Goal: Information Seeking & Learning: Learn about a topic

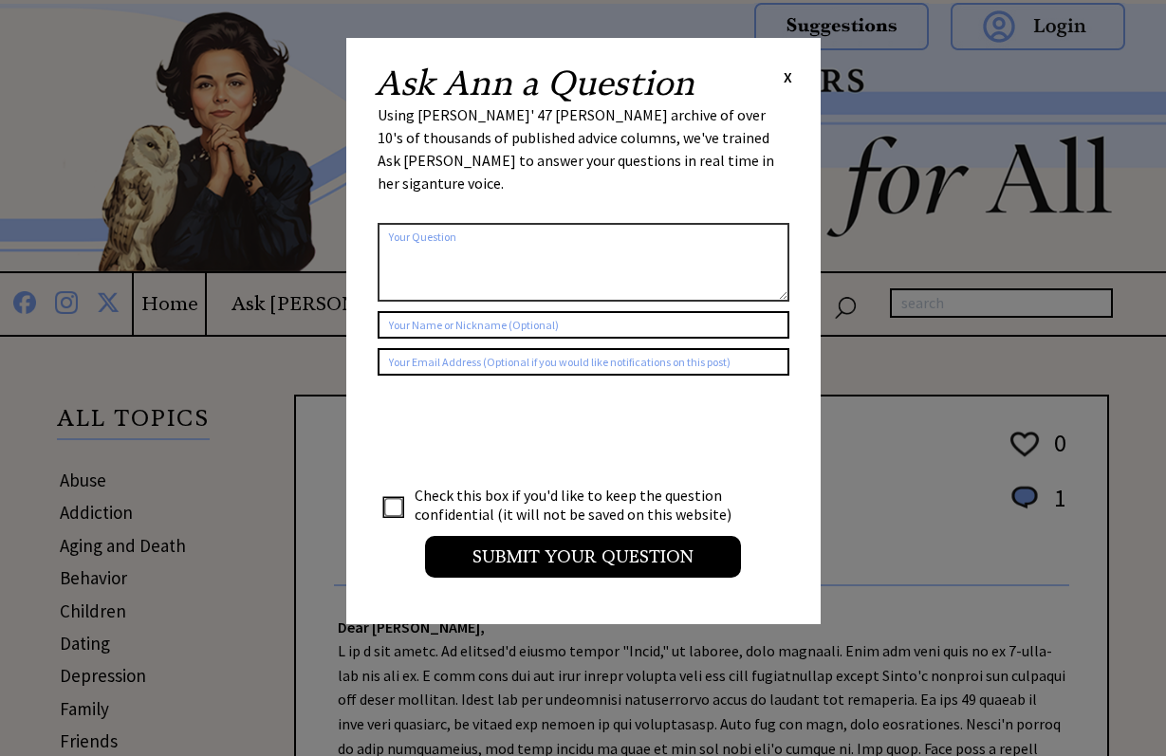
click at [784, 74] on span "X" at bounding box center [787, 76] width 9 height 19
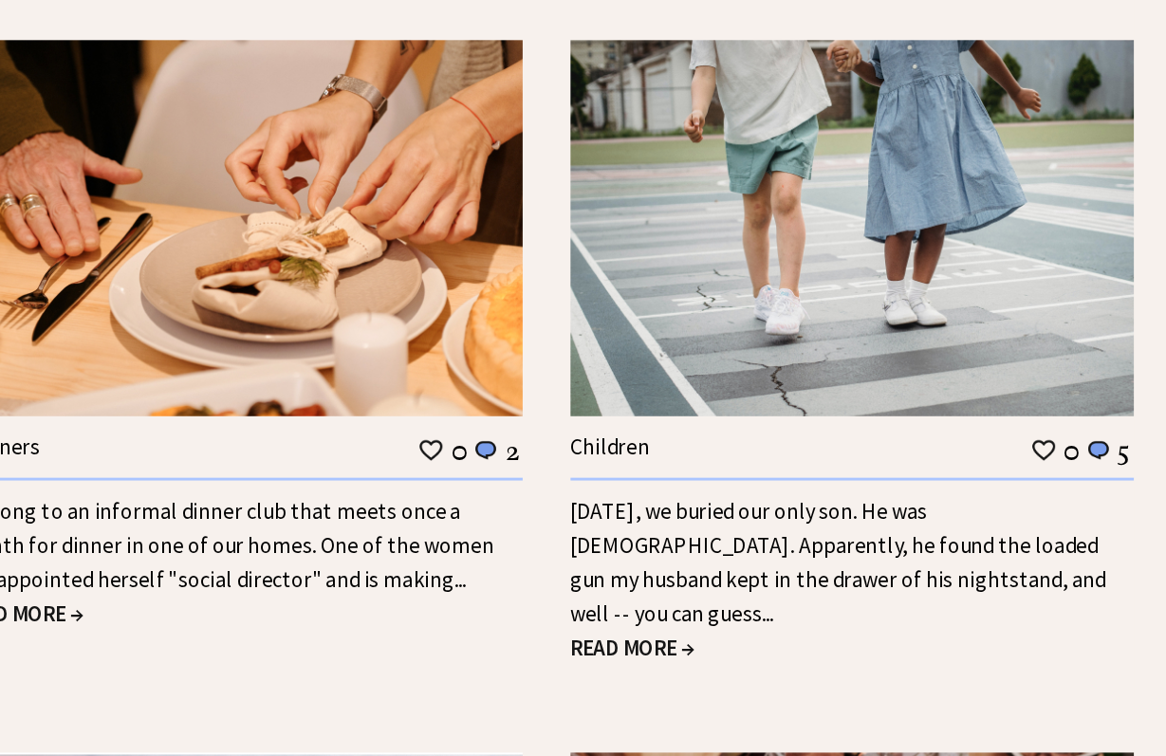
scroll to position [2178, 0]
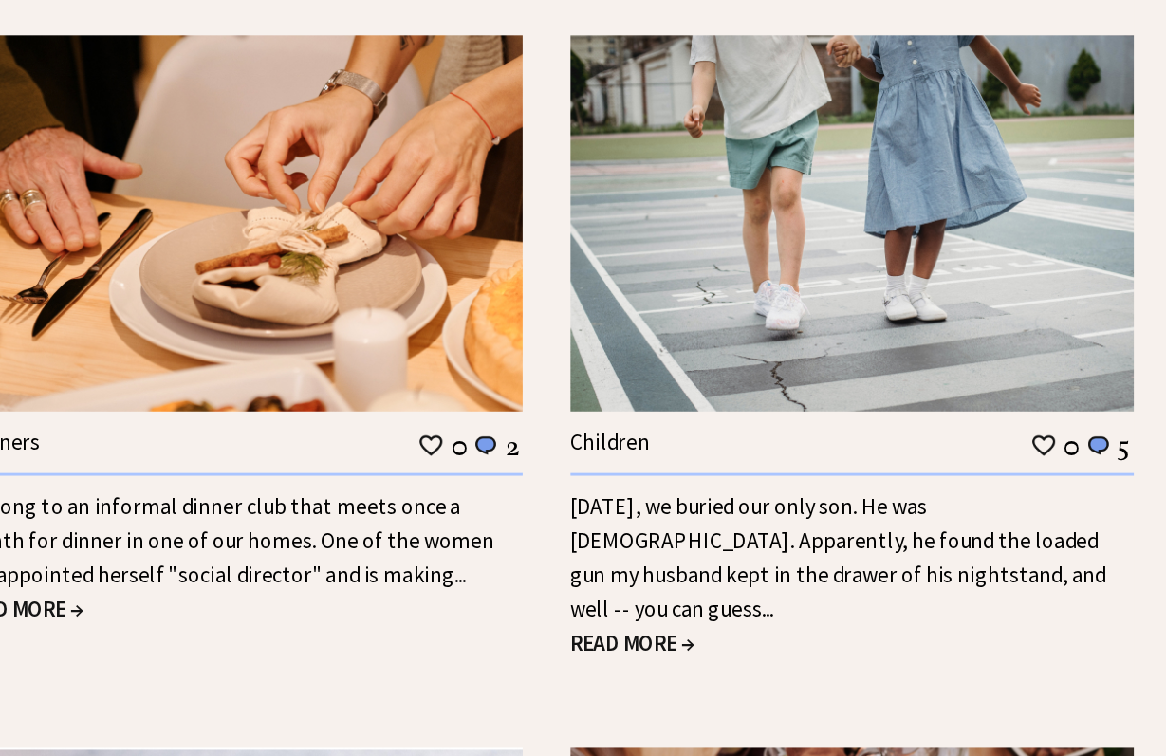
click at [718, 668] on span "READ MORE →" at bounding box center [761, 677] width 86 height 19
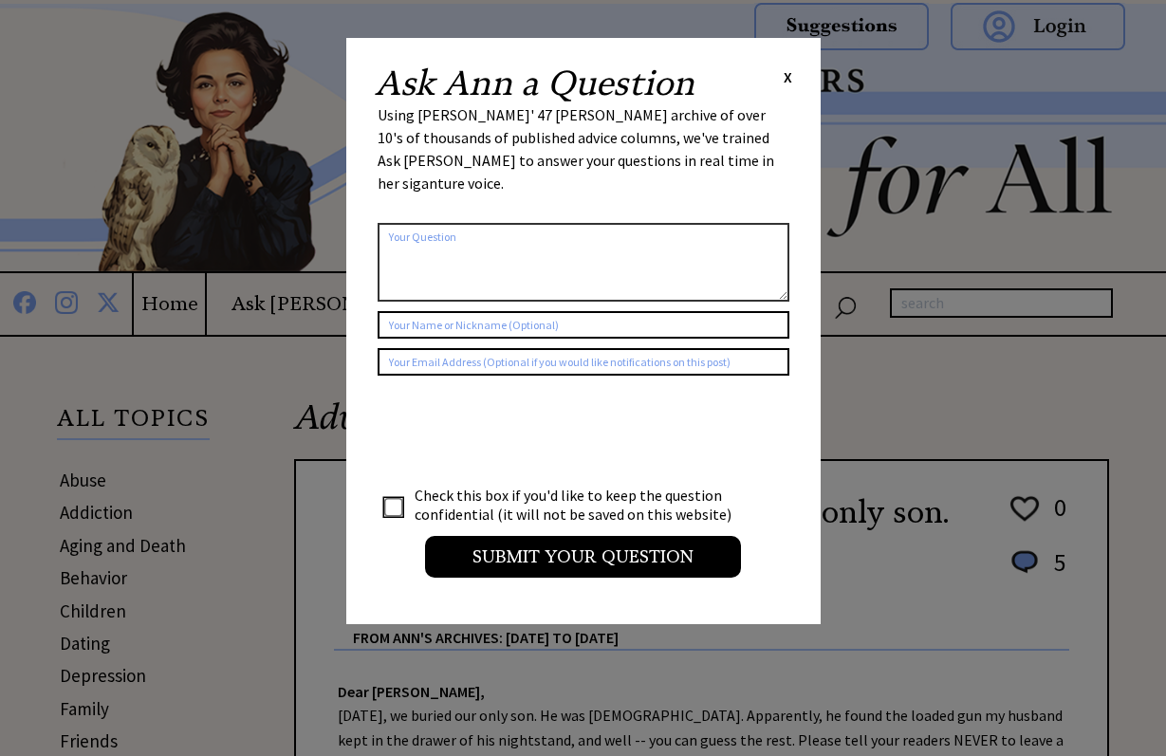
click at [789, 74] on span "X" at bounding box center [787, 76] width 9 height 19
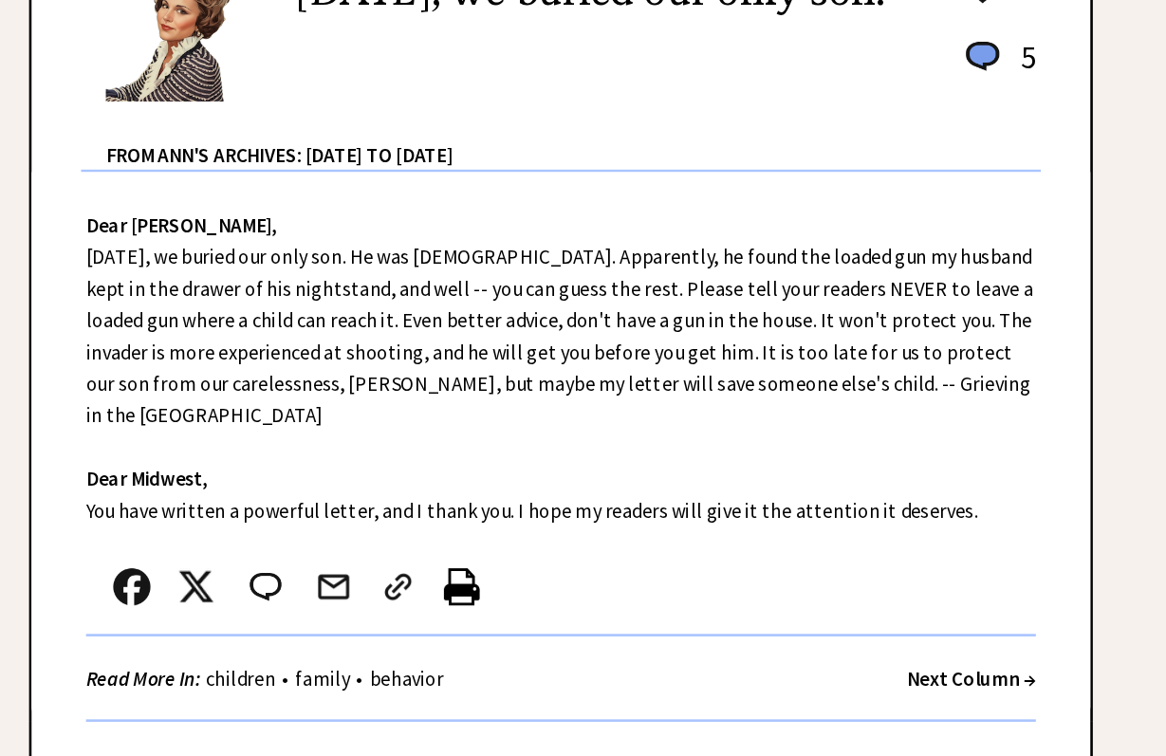
scroll to position [408, 0]
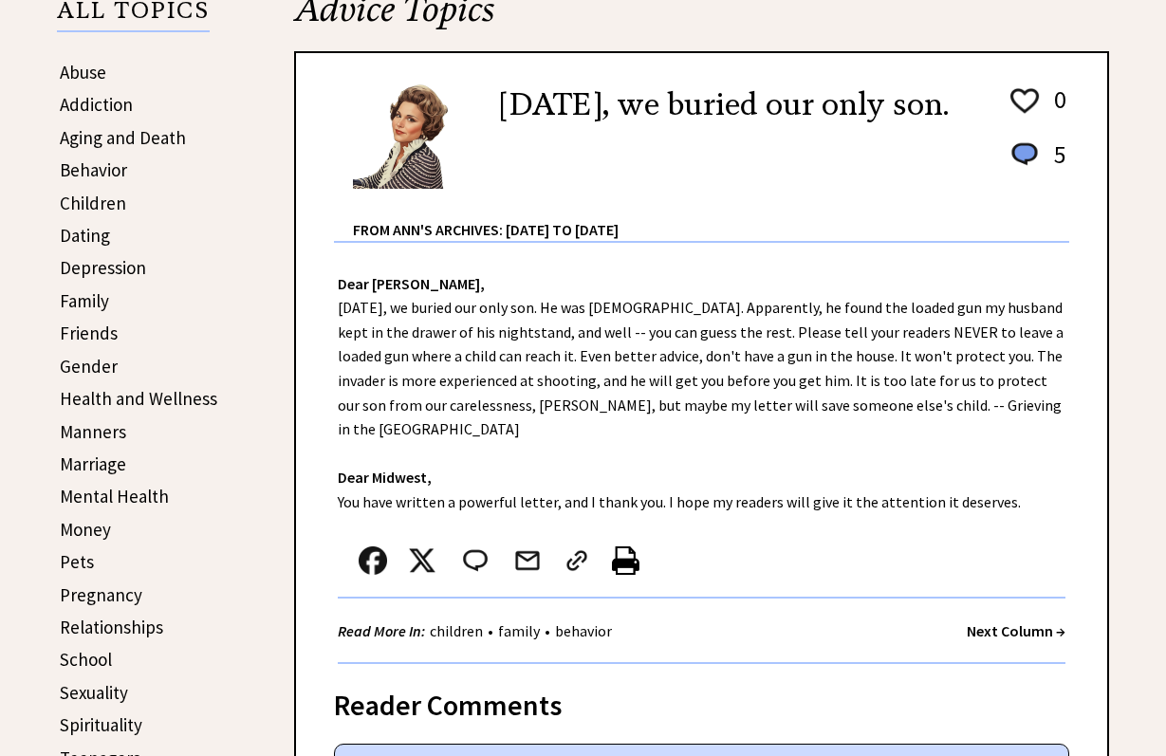
click at [489, 394] on div "Dear Ann Landers, Yesterday, we buried our only son. He was 9 years old. Appare…" at bounding box center [701, 453] width 811 height 421
click at [574, 438] on div "Dear Ann Landers, Yesterday, we buried our only son. He was 9 years old. Appare…" at bounding box center [701, 453] width 811 height 421
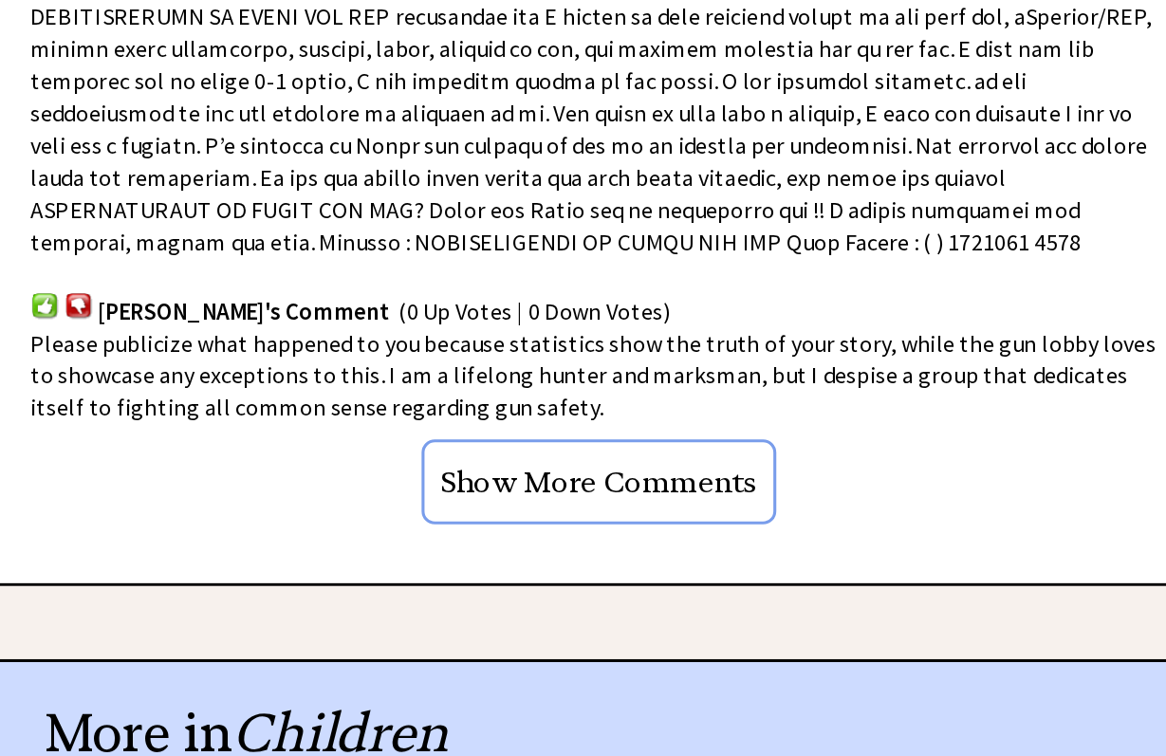
scroll to position [1501, 0]
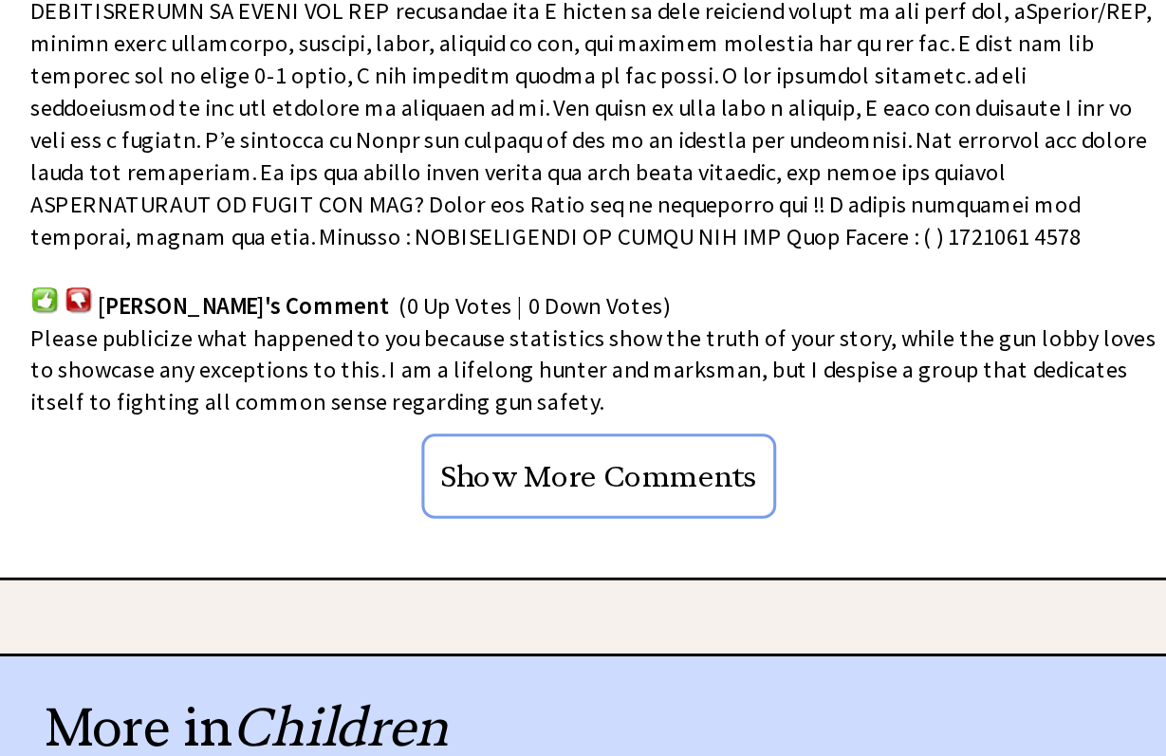
click at [587, 547] on input "Show More Comments" at bounding box center [702, 574] width 230 height 55
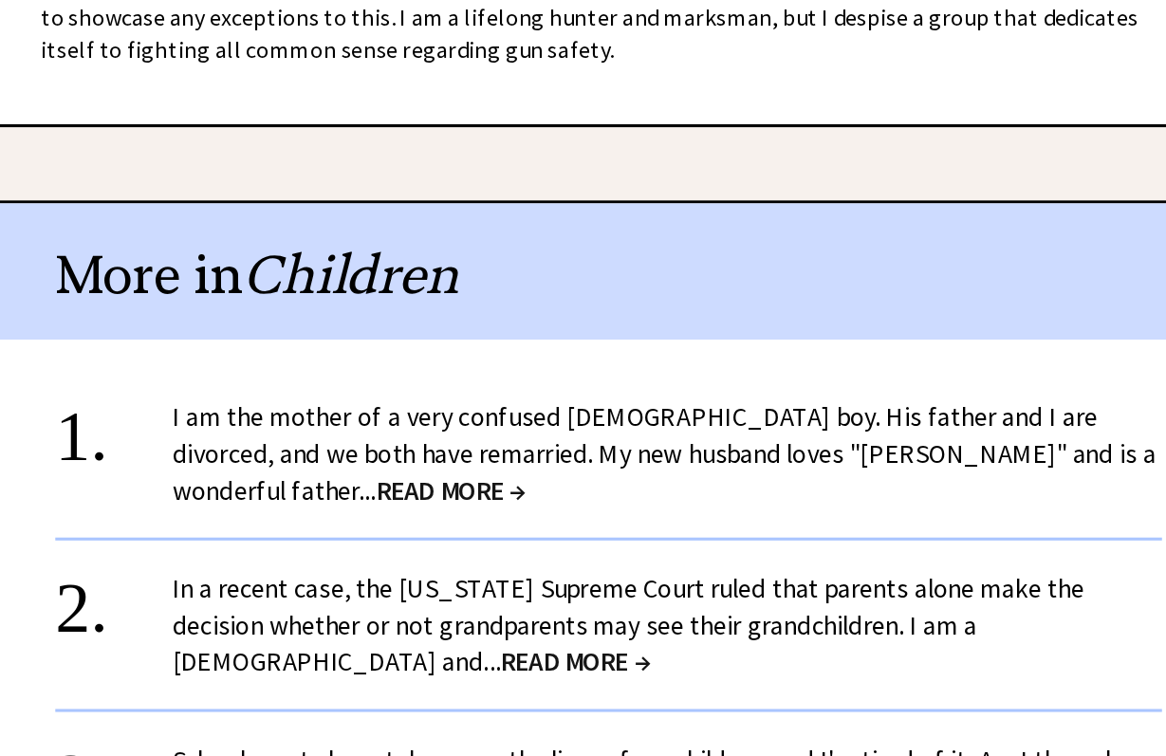
scroll to position [1731, 0]
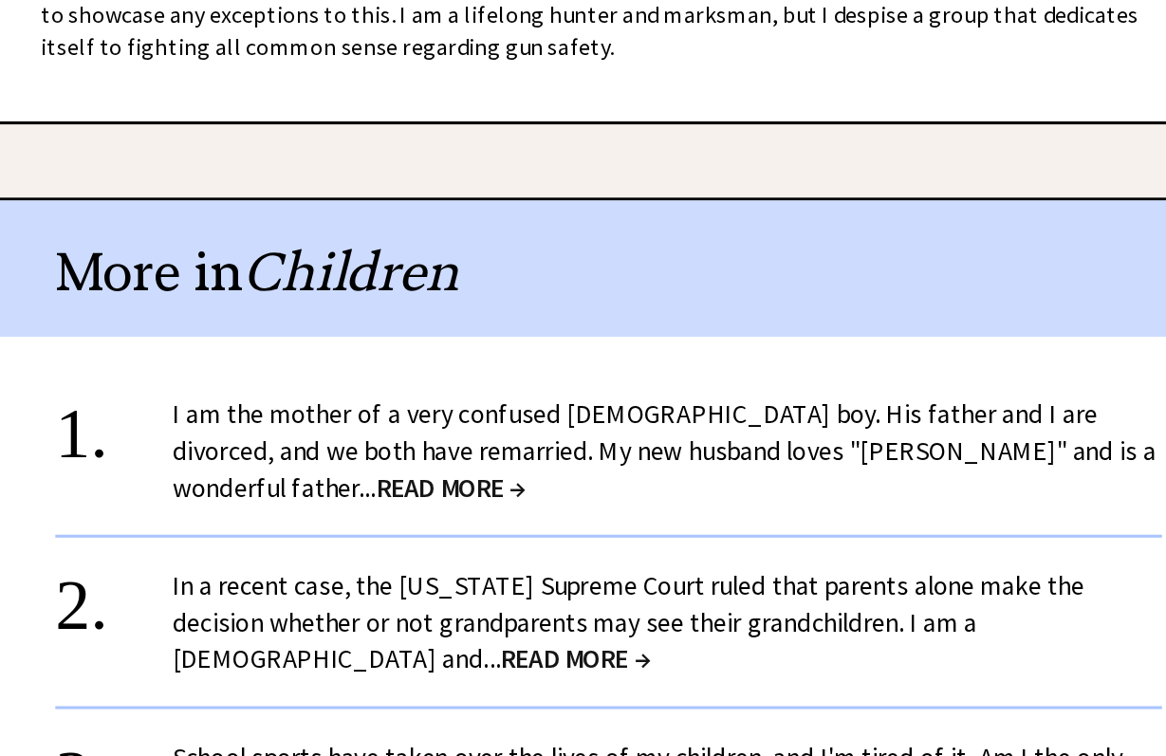
click at [681, 682] on span "READ MORE →" at bounding box center [680, 693] width 97 height 22
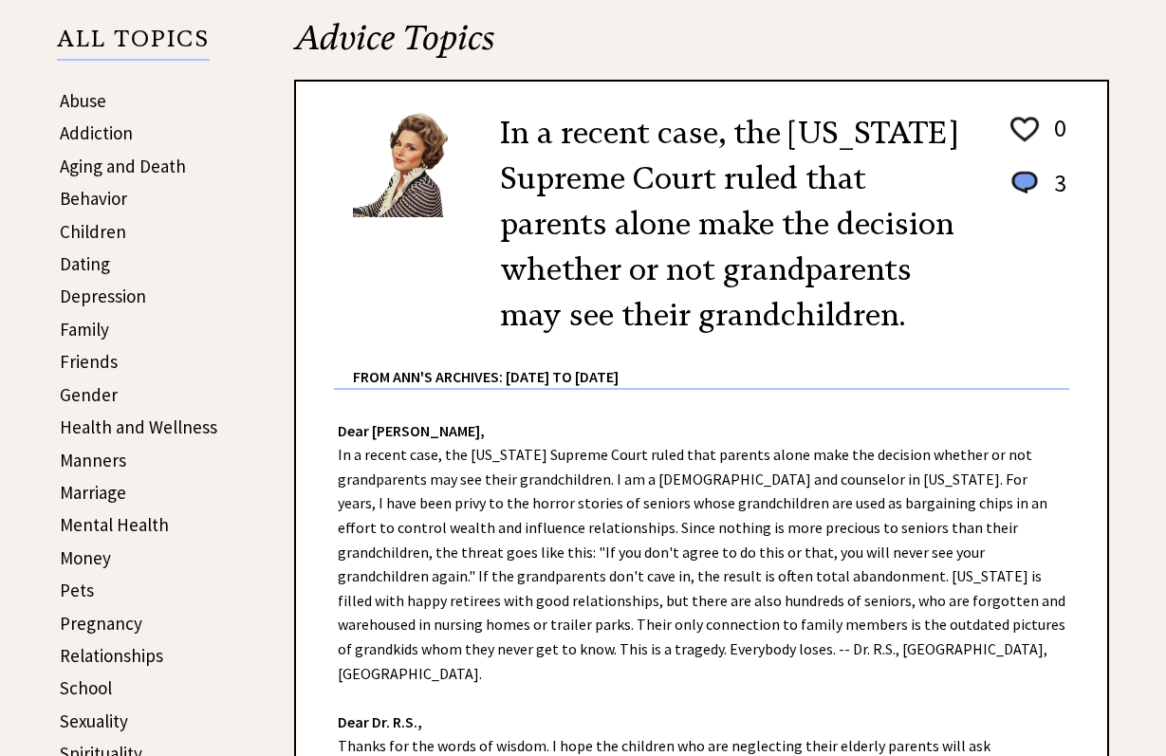
scroll to position [524, 0]
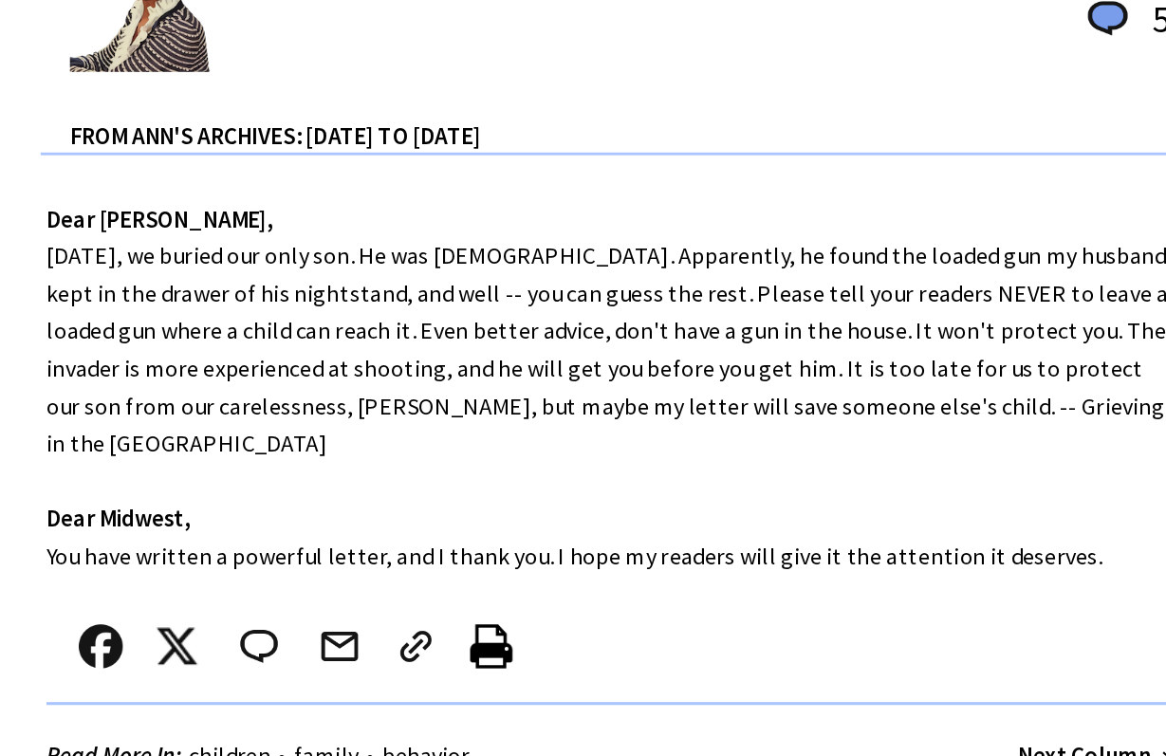
scroll to position [551, 307]
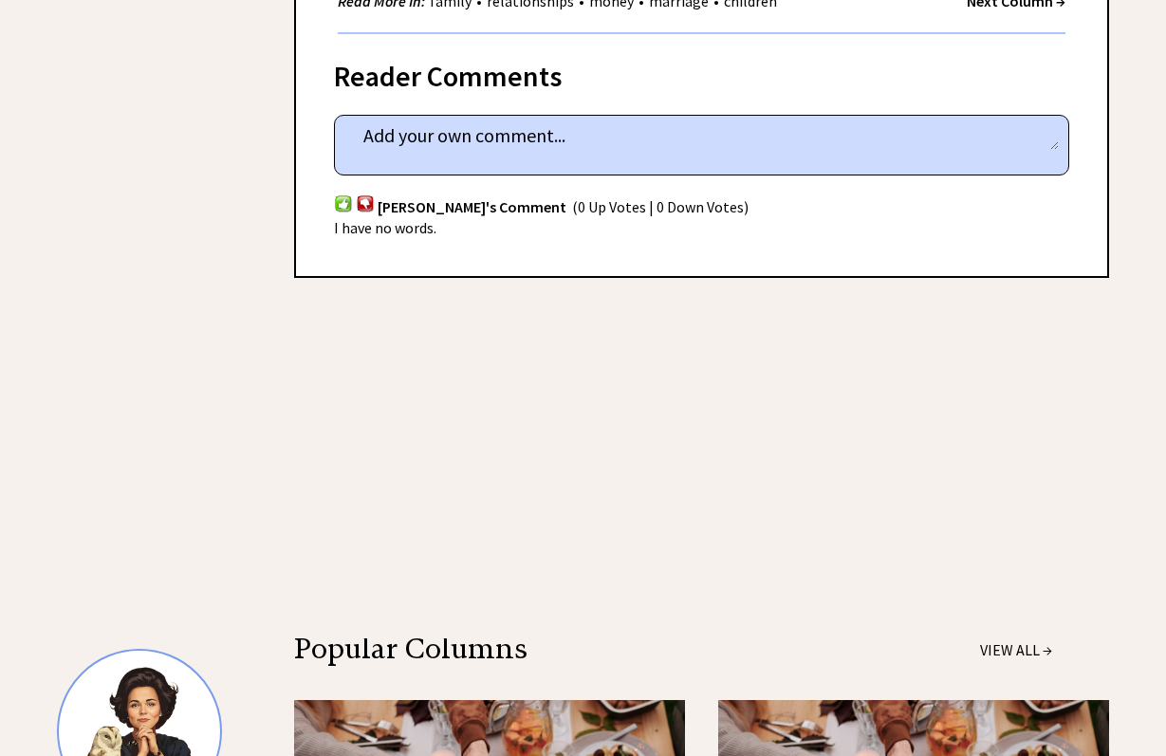
scroll to position [1238, 0]
